Goal: Information Seeking & Learning: Learn about a topic

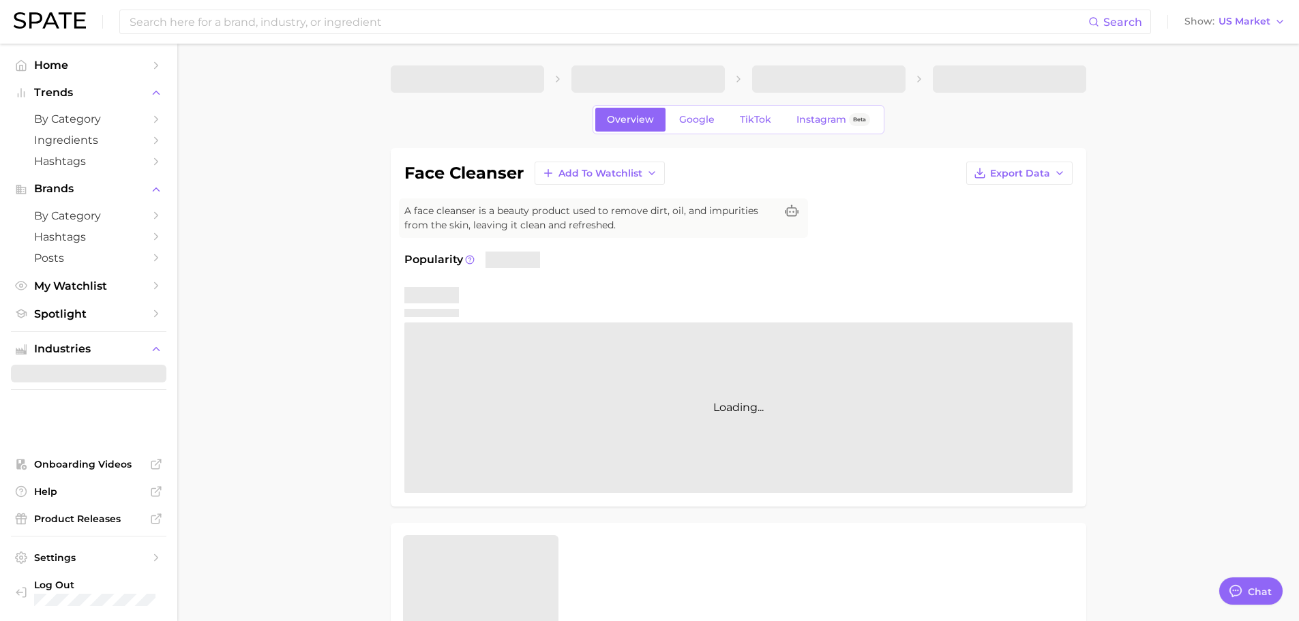
type textarea "x"
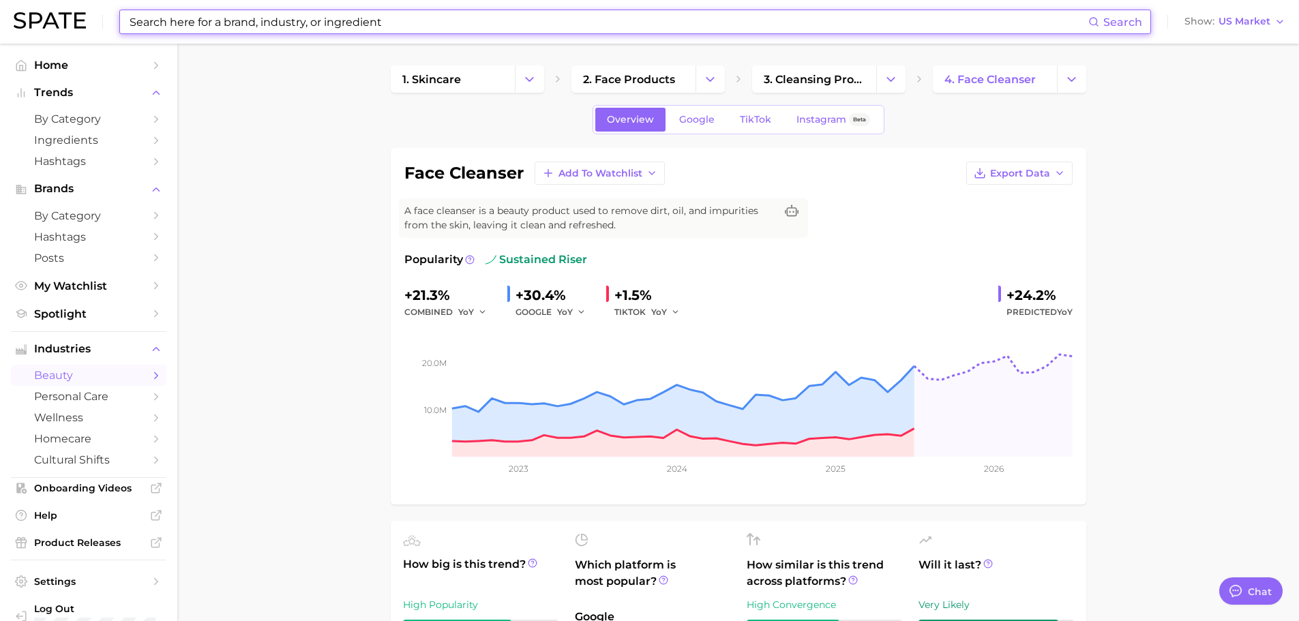
click at [247, 23] on input at bounding box center [608, 21] width 960 height 23
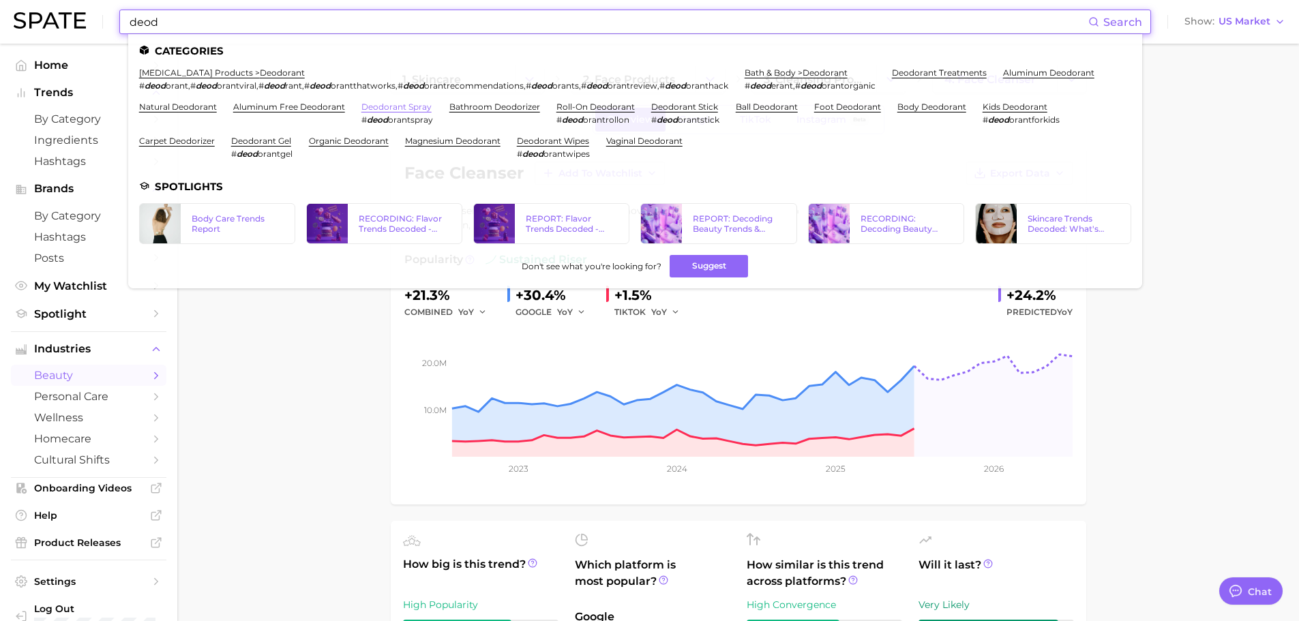
type input "deod"
click at [397, 104] on link "deodorant spray" at bounding box center [396, 107] width 70 height 10
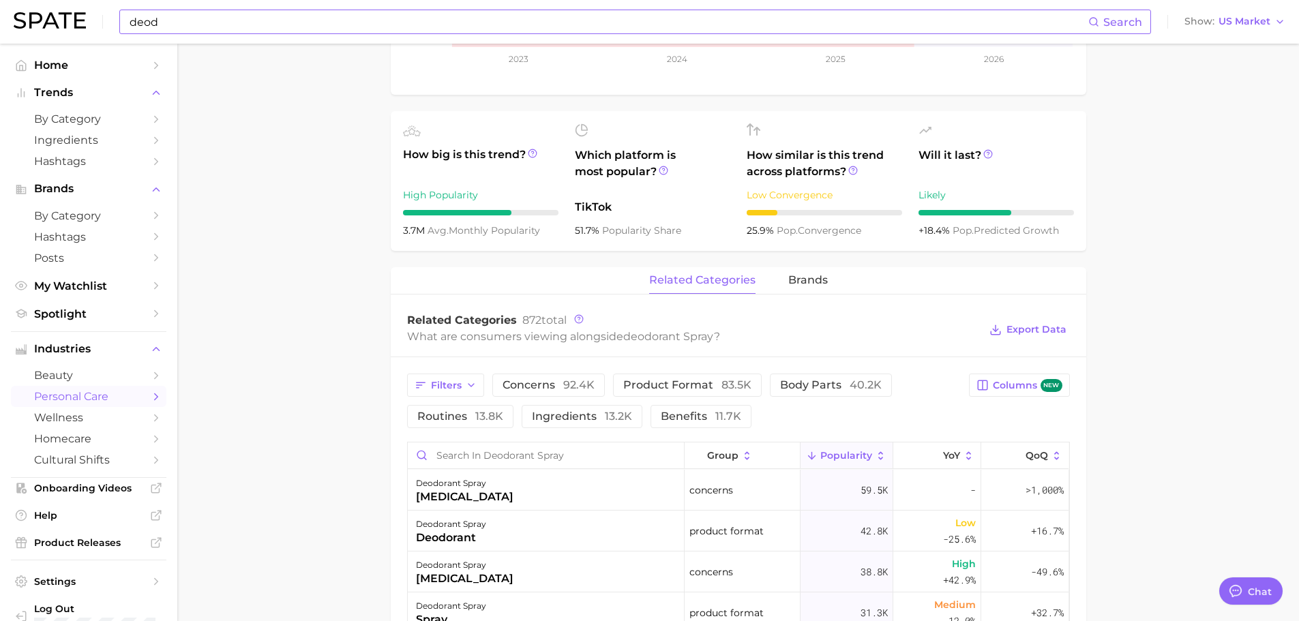
scroll to position [546, 0]
